Goal: Information Seeking & Learning: Learn about a topic

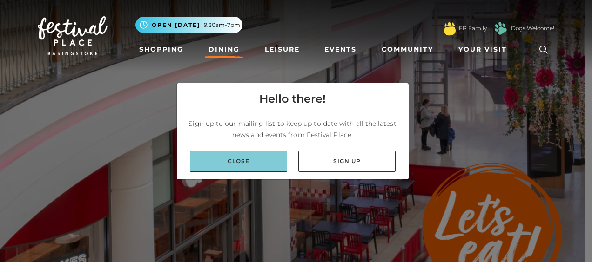
click at [277, 163] on link "Close" at bounding box center [238, 161] width 97 height 21
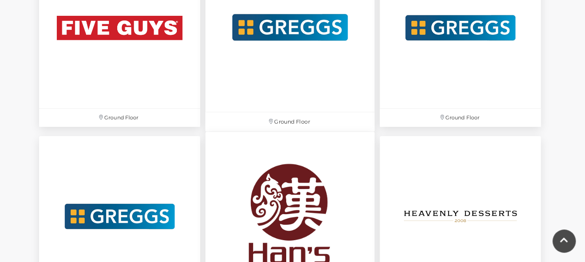
scroll to position [1861, 0]
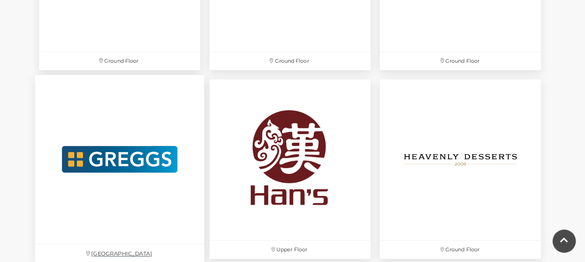
drag, startPoint x: 366, startPoint y: 175, endPoint x: 192, endPoint y: 79, distance: 198.7
click at [192, 79] on link "[GEOGRAPHIC_DATA]" at bounding box center [119, 169] width 179 height 199
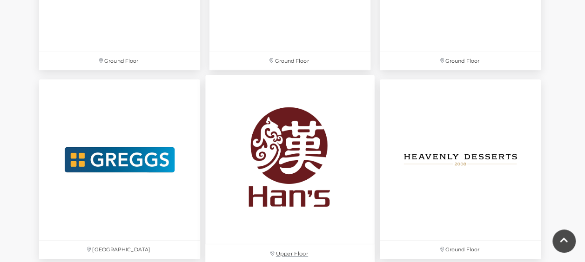
click at [348, 144] on img at bounding box center [289, 159] width 169 height 169
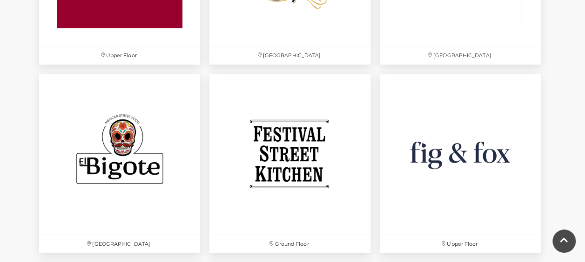
scroll to position [1536, 0]
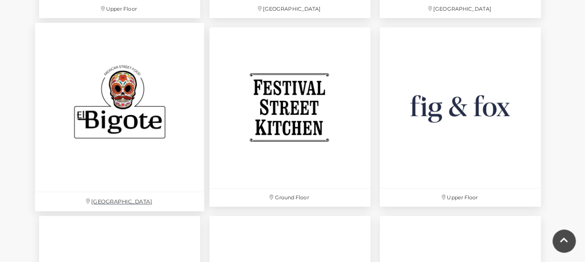
click at [162, 110] on img at bounding box center [119, 107] width 169 height 169
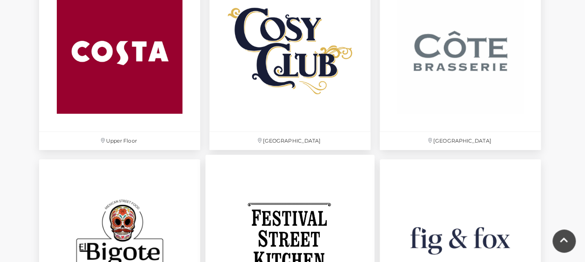
scroll to position [1350, 0]
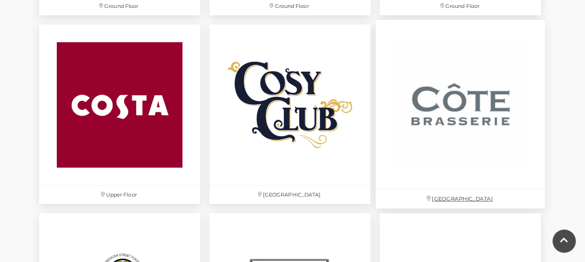
click at [462, 124] on img at bounding box center [460, 104] width 169 height 169
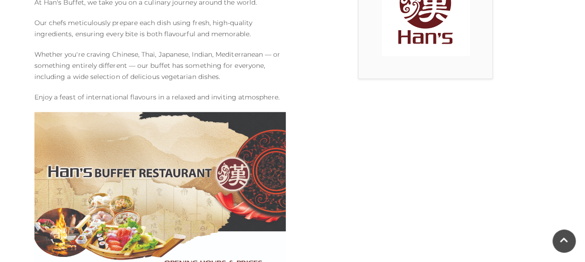
scroll to position [140, 0]
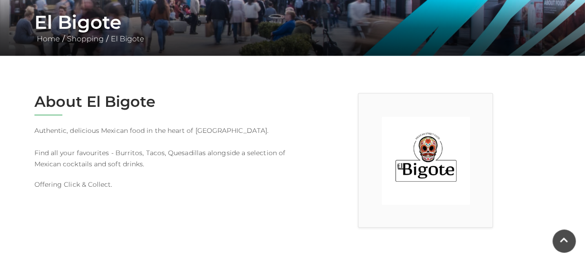
scroll to position [140, 0]
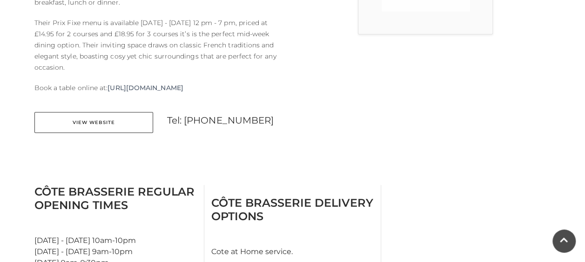
scroll to position [372, 0]
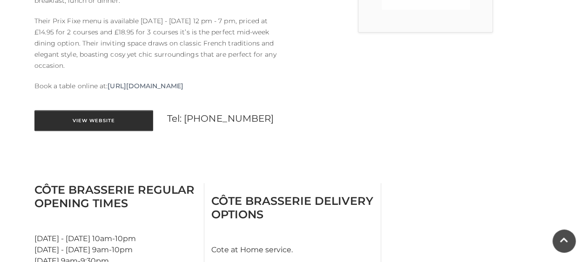
click at [118, 117] on link "View Website" at bounding box center [93, 120] width 119 height 21
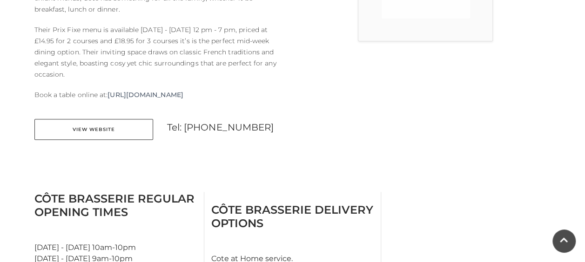
scroll to position [643, 0]
